Goal: Task Accomplishment & Management: Manage account settings

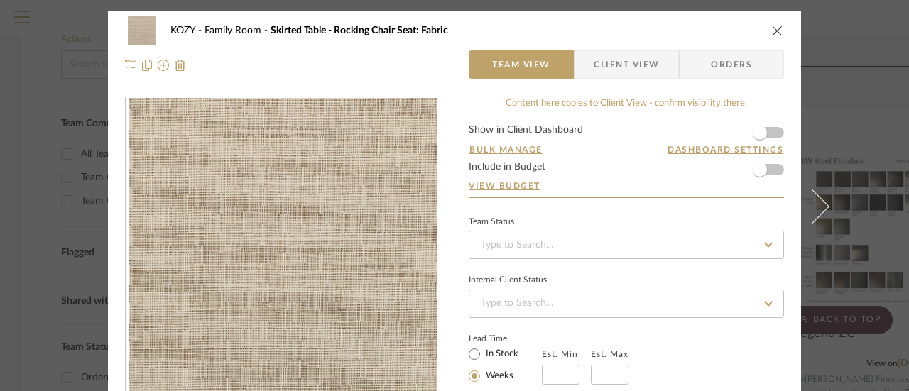
click at [773, 28] on icon "close" at bounding box center [777, 30] width 11 height 11
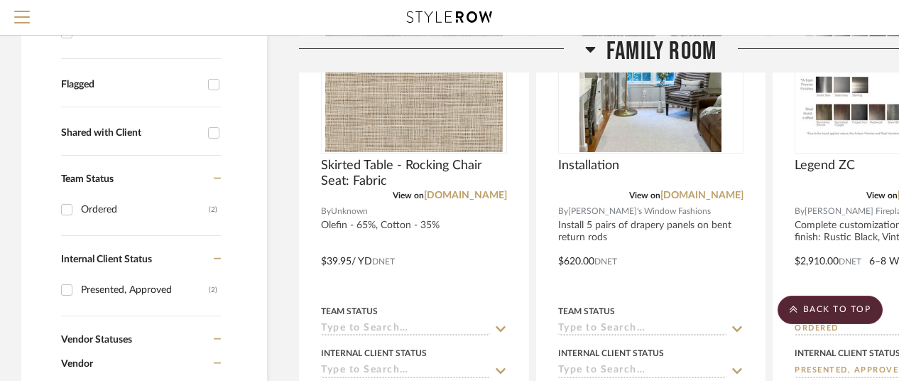
scroll to position [497, 0]
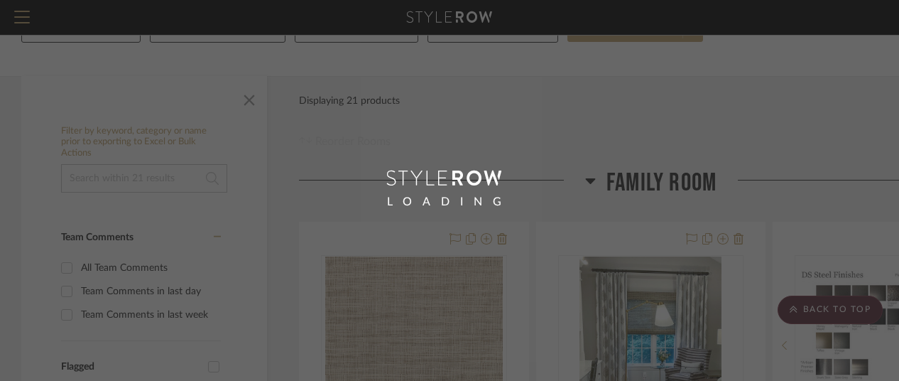
scroll to position [18, 0]
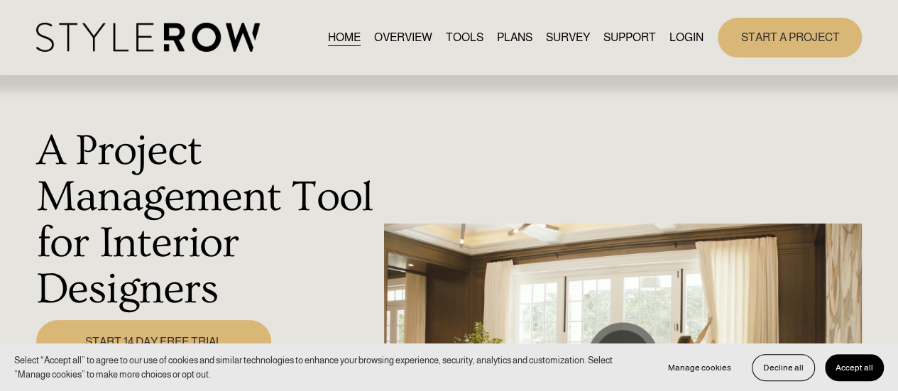
click at [329, 36] on link "HOME" at bounding box center [344, 37] width 33 height 19
click at [682, 33] on link "LOGIN" at bounding box center [687, 37] width 34 height 19
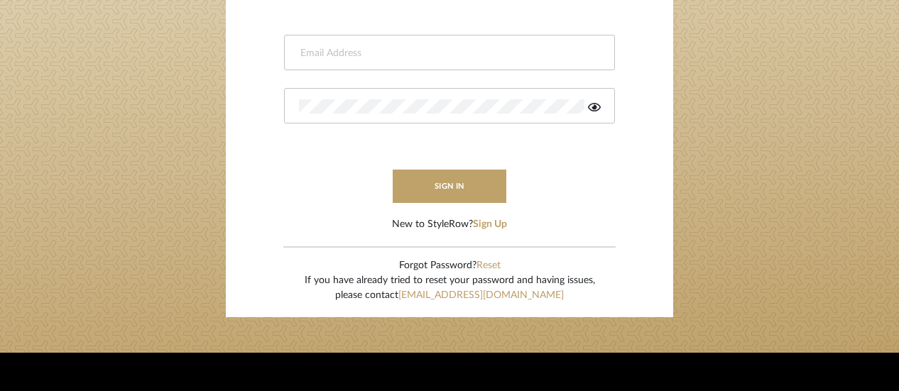
scroll to position [215, 0]
type input "jpalmerinteriors@gmail.com"
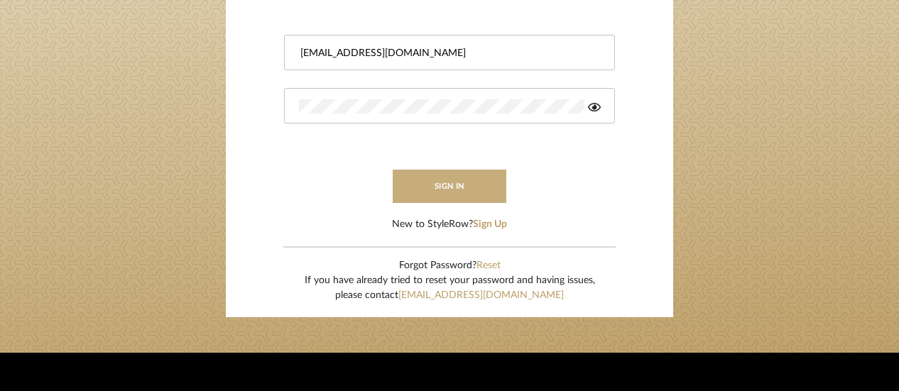
click at [447, 180] on button "sign in" at bounding box center [450, 186] width 114 height 33
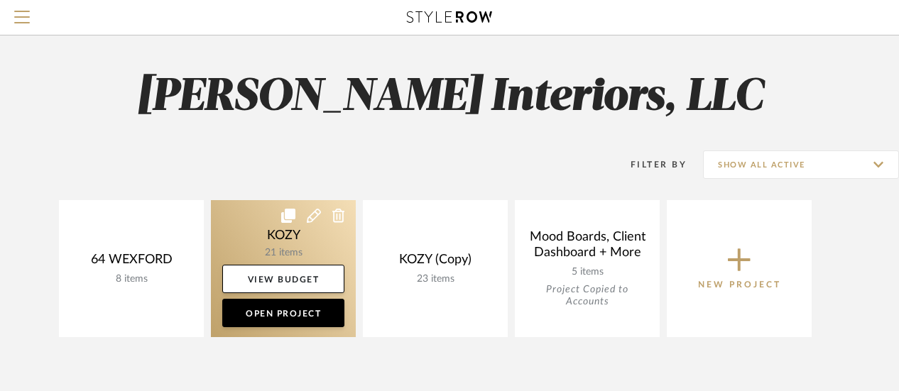
click at [292, 236] on link at bounding box center [283, 268] width 145 height 137
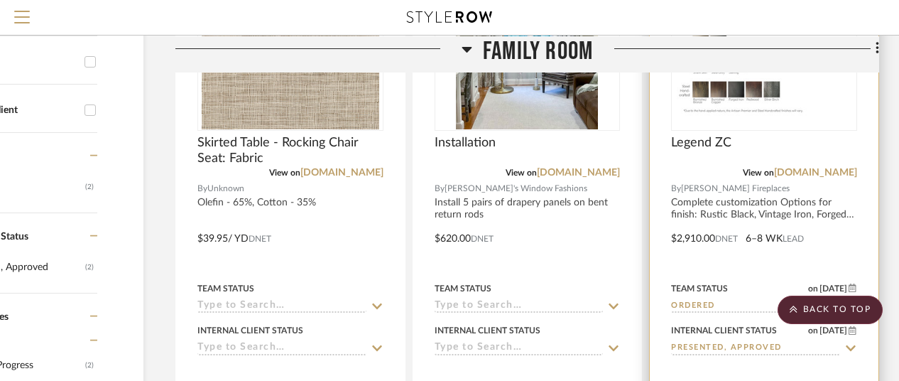
scroll to position [426, 124]
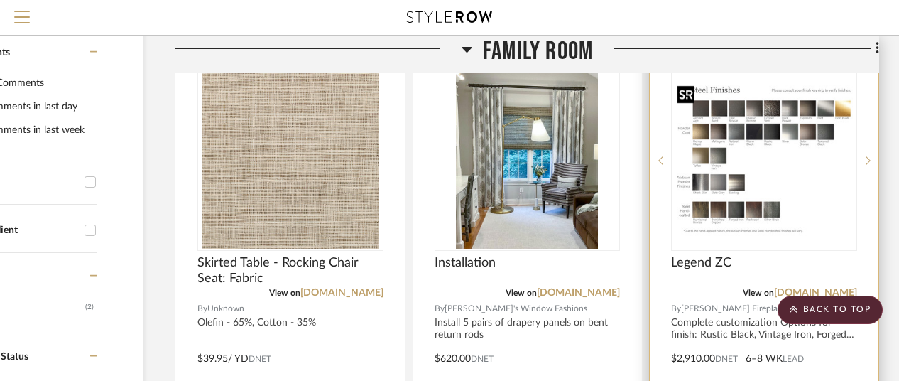
click at [731, 156] on img "0" at bounding box center [764, 160] width 183 height 159
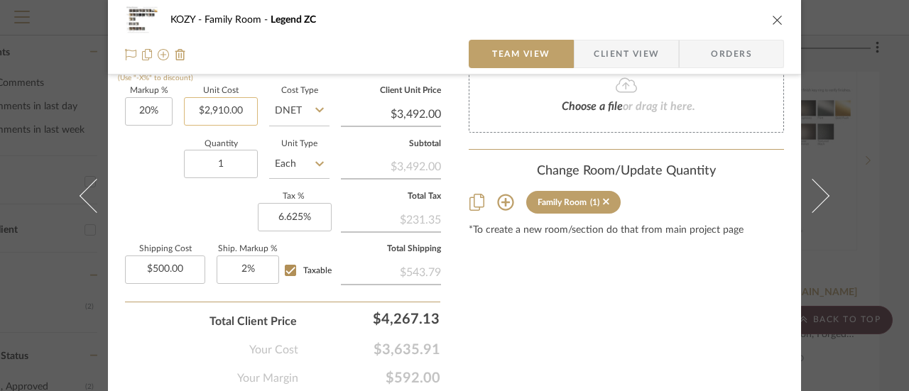
scroll to position [856, 0]
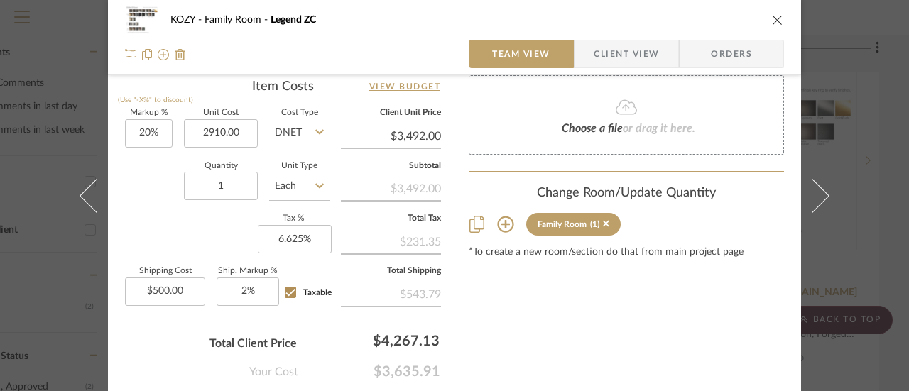
type input "$2,910.00"
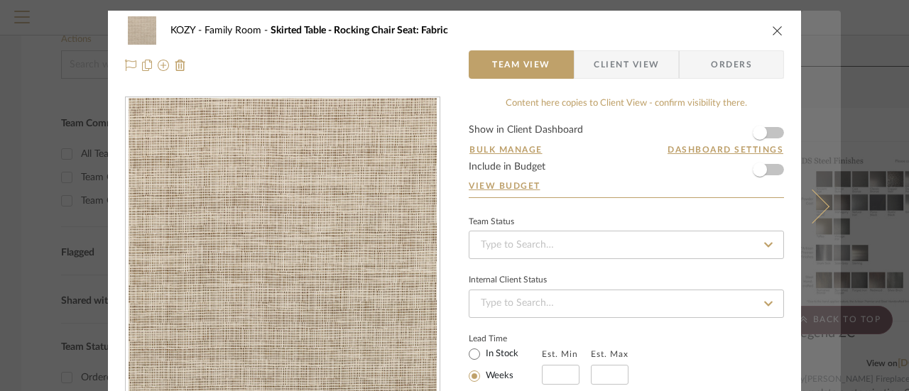
click at [824, 123] on div "KOZY Family Room Skirted Table - Rocking Chair Seat: Fabric Team View Client Vi…" at bounding box center [454, 195] width 909 height 391
